Goal: Transaction & Acquisition: Book appointment/travel/reservation

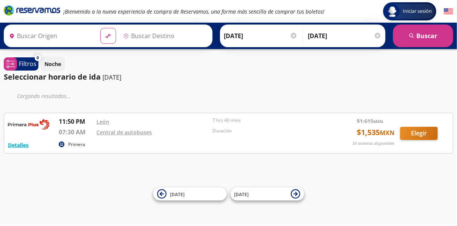
type input "[GEOGRAPHIC_DATA], [GEOGRAPHIC_DATA]"
type input "Zihuatanejo, [GEOGRAPHIC_DATA]"
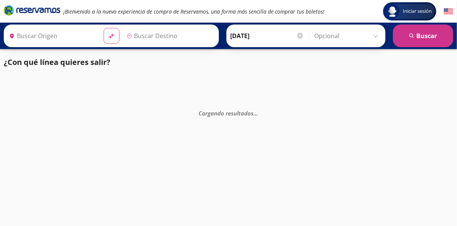
type input "Zihuatanejo, [GEOGRAPHIC_DATA]"
type input "[GEOGRAPHIC_DATA], [GEOGRAPHIC_DATA]"
